Goal: Navigation & Orientation: Find specific page/section

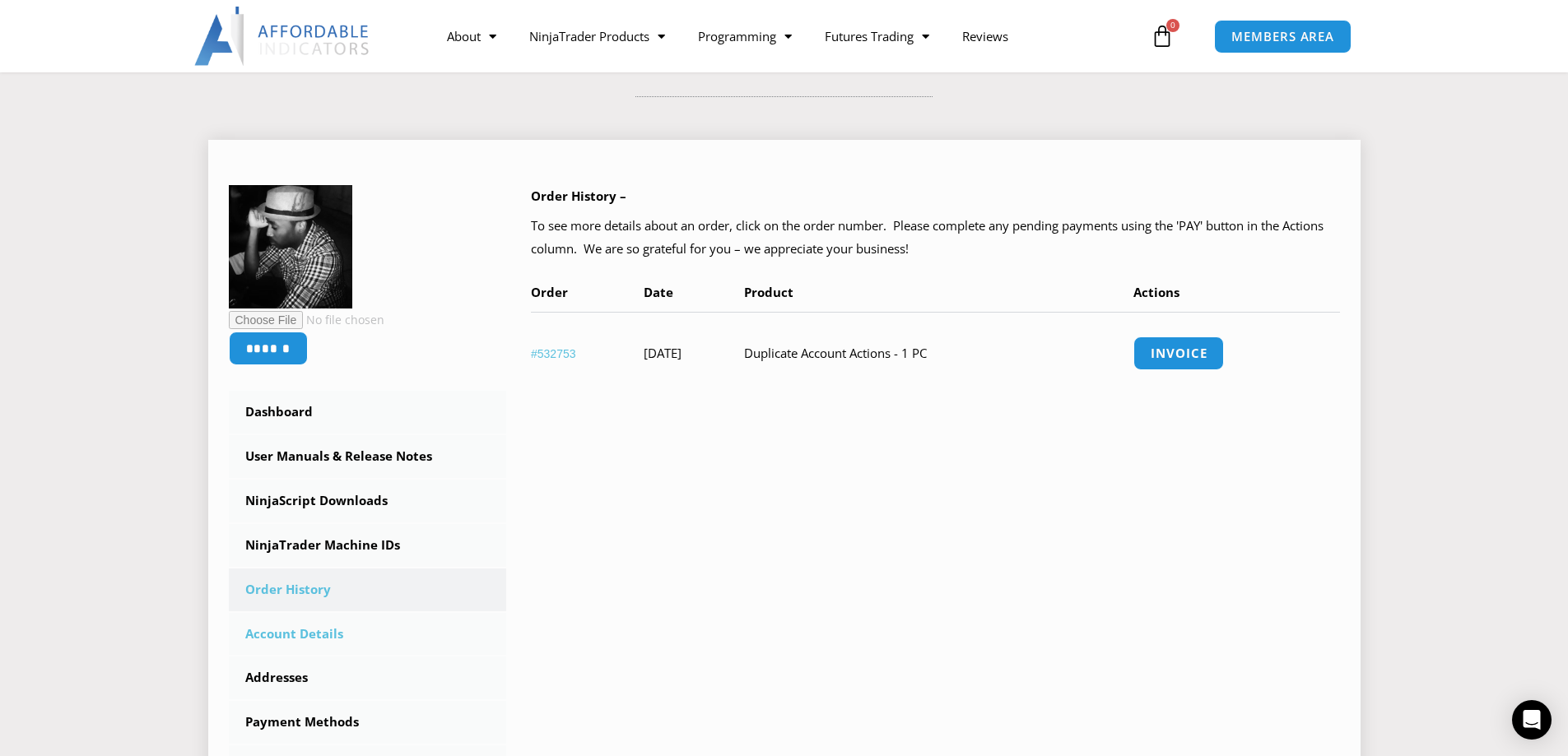
click at [317, 634] on link "Account Details" at bounding box center [368, 635] width 278 height 43
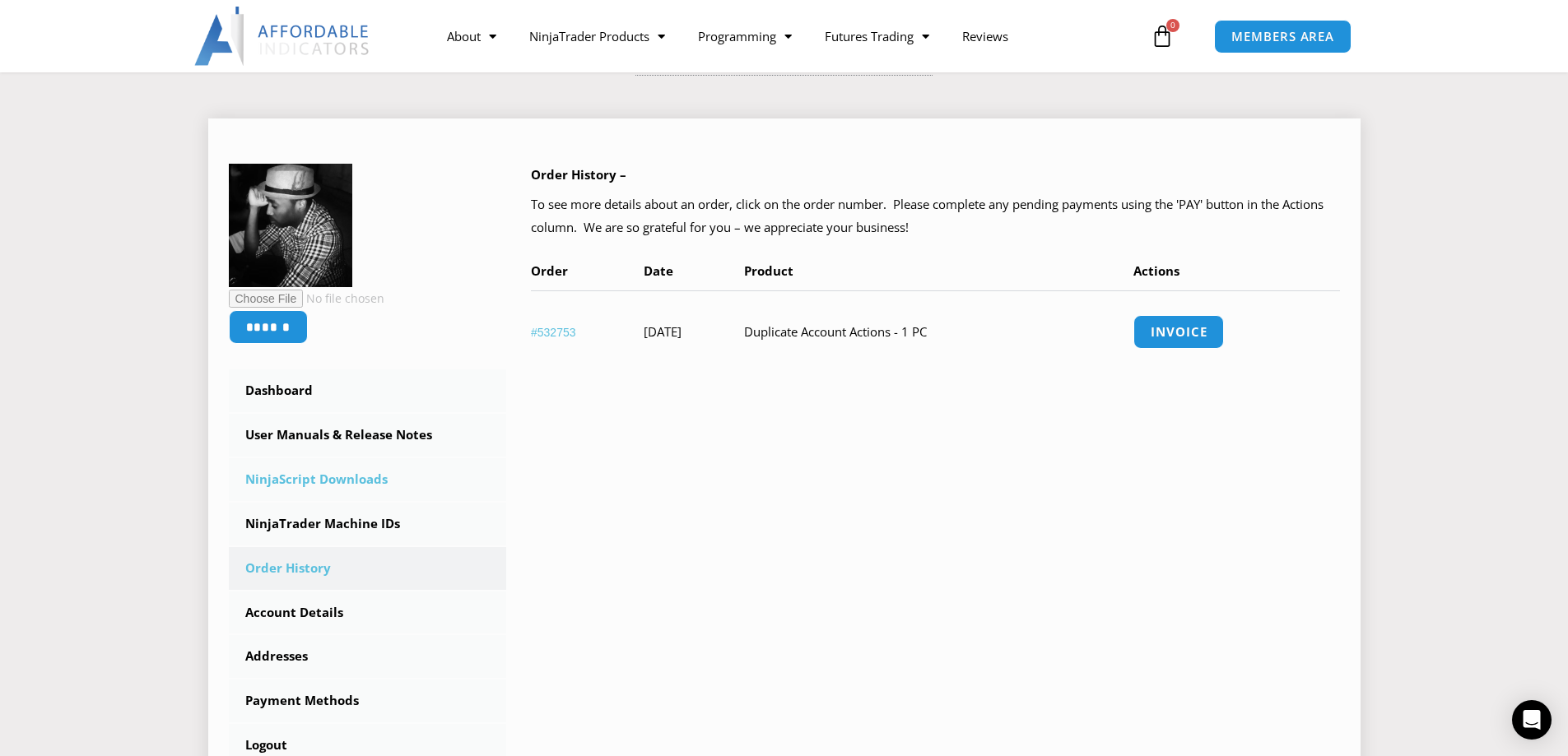
scroll to position [322, 0]
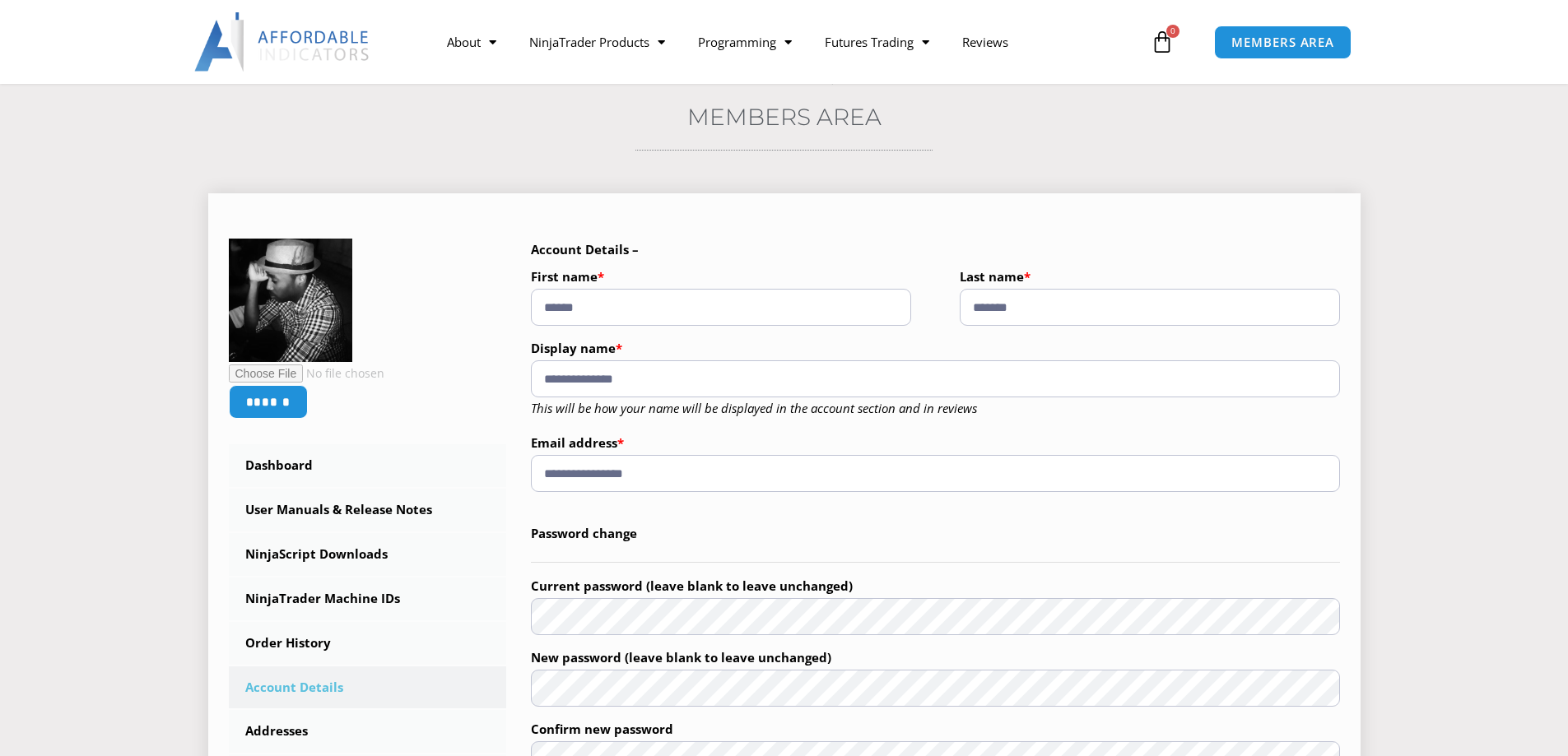
scroll to position [247, 0]
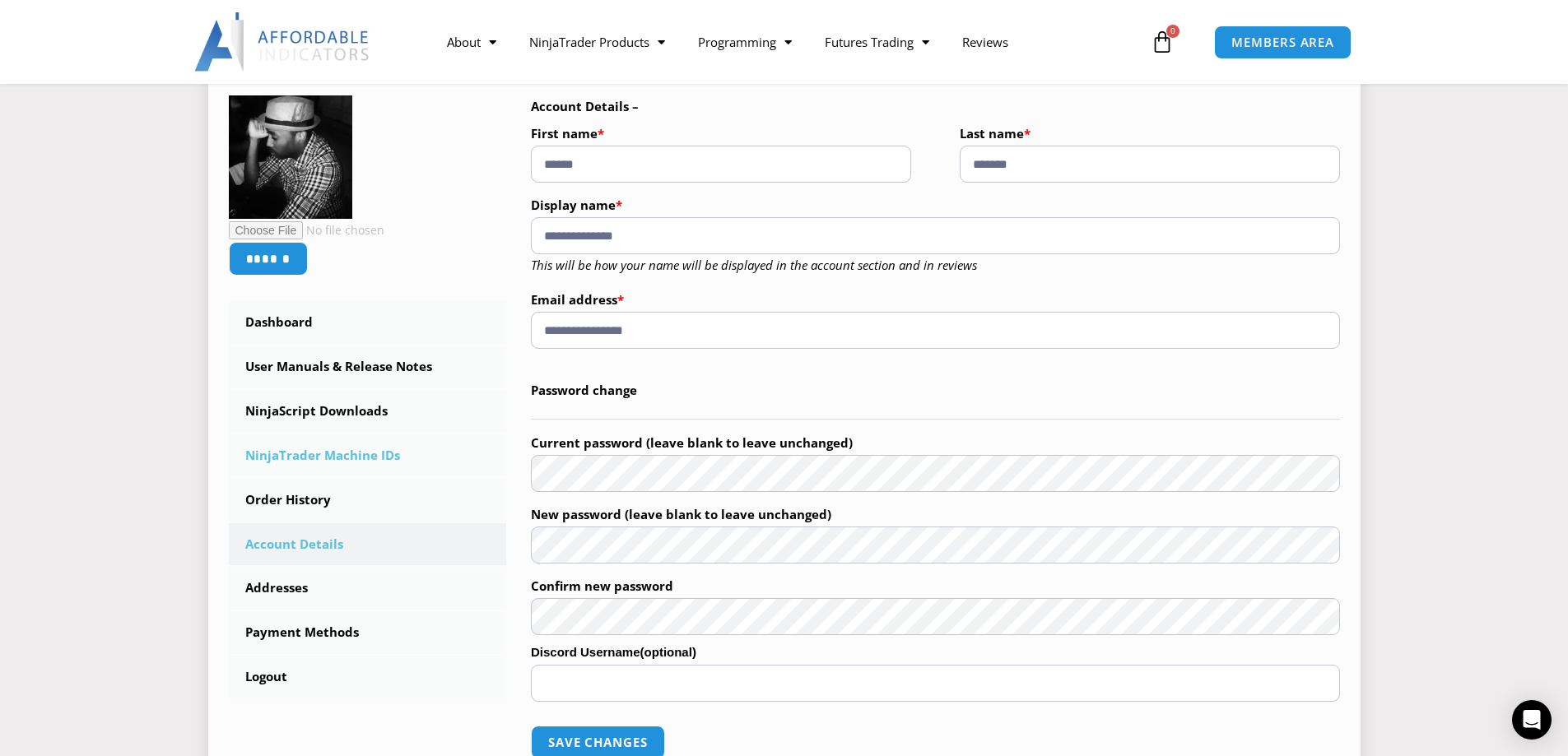
click at [314, 454] on link "NinjaTrader Machine IDs" at bounding box center [368, 456] width 278 height 43
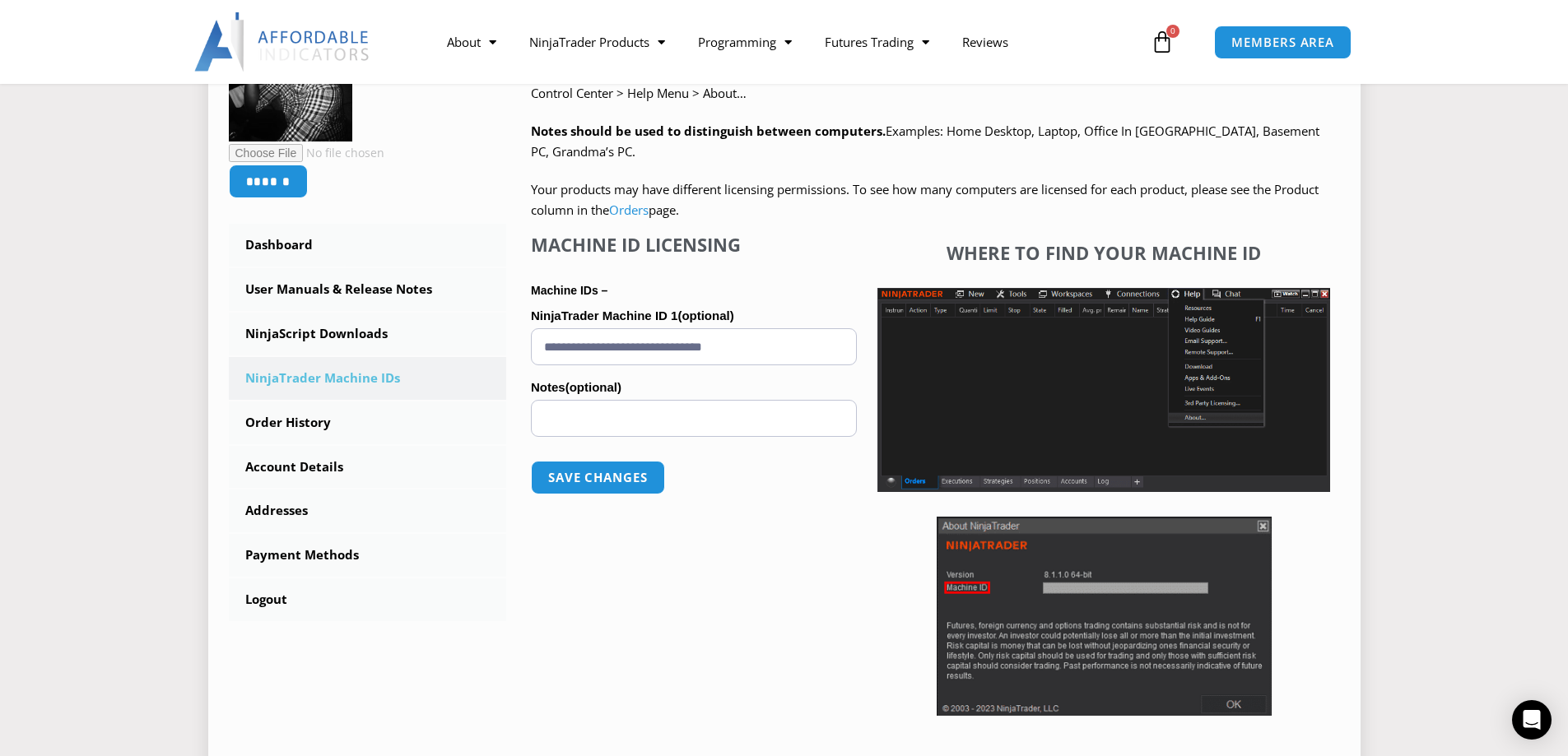
scroll to position [301, 0]
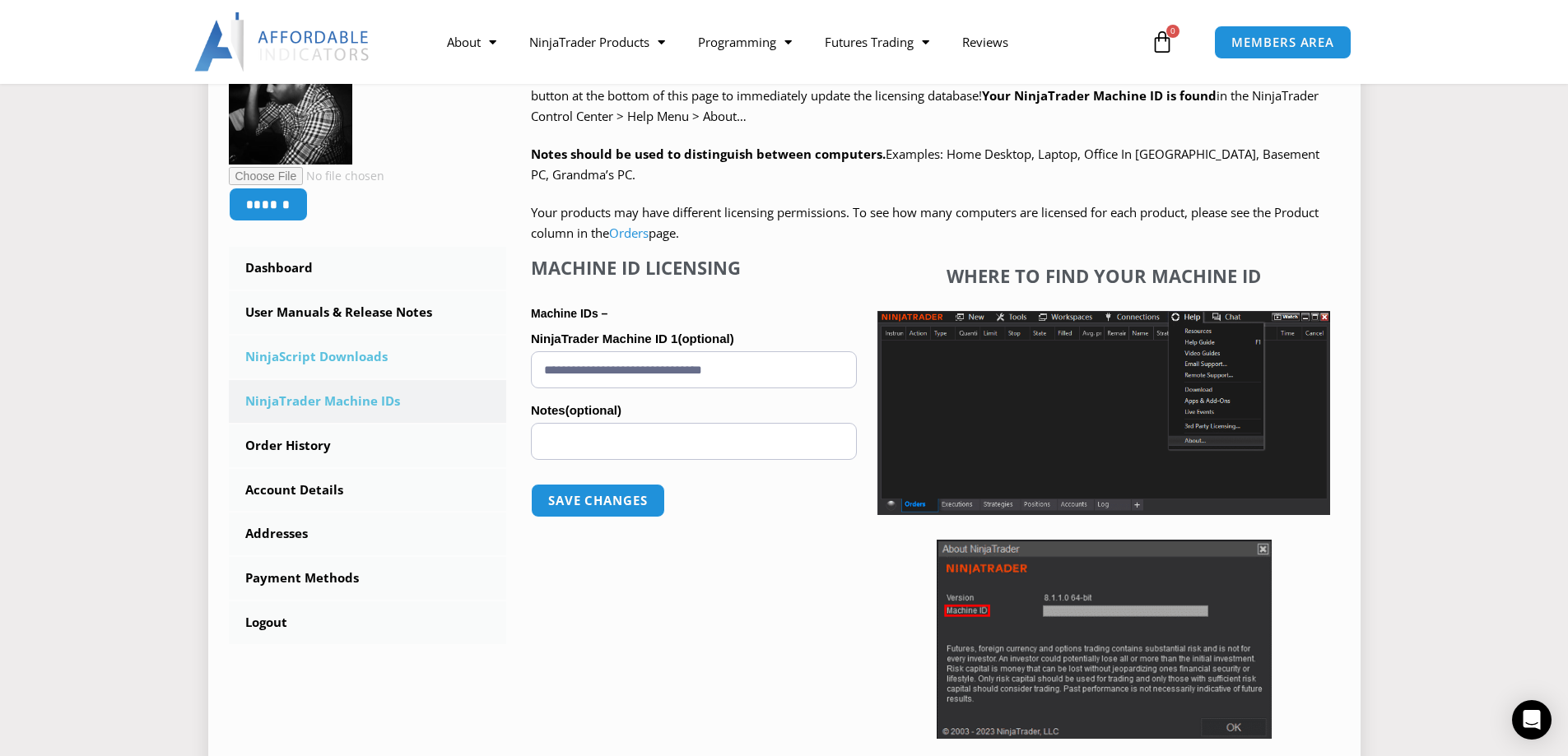
click at [316, 351] on link "NinjaScript Downloads" at bounding box center [368, 357] width 278 height 43
